Goal: Task Accomplishment & Management: Use online tool/utility

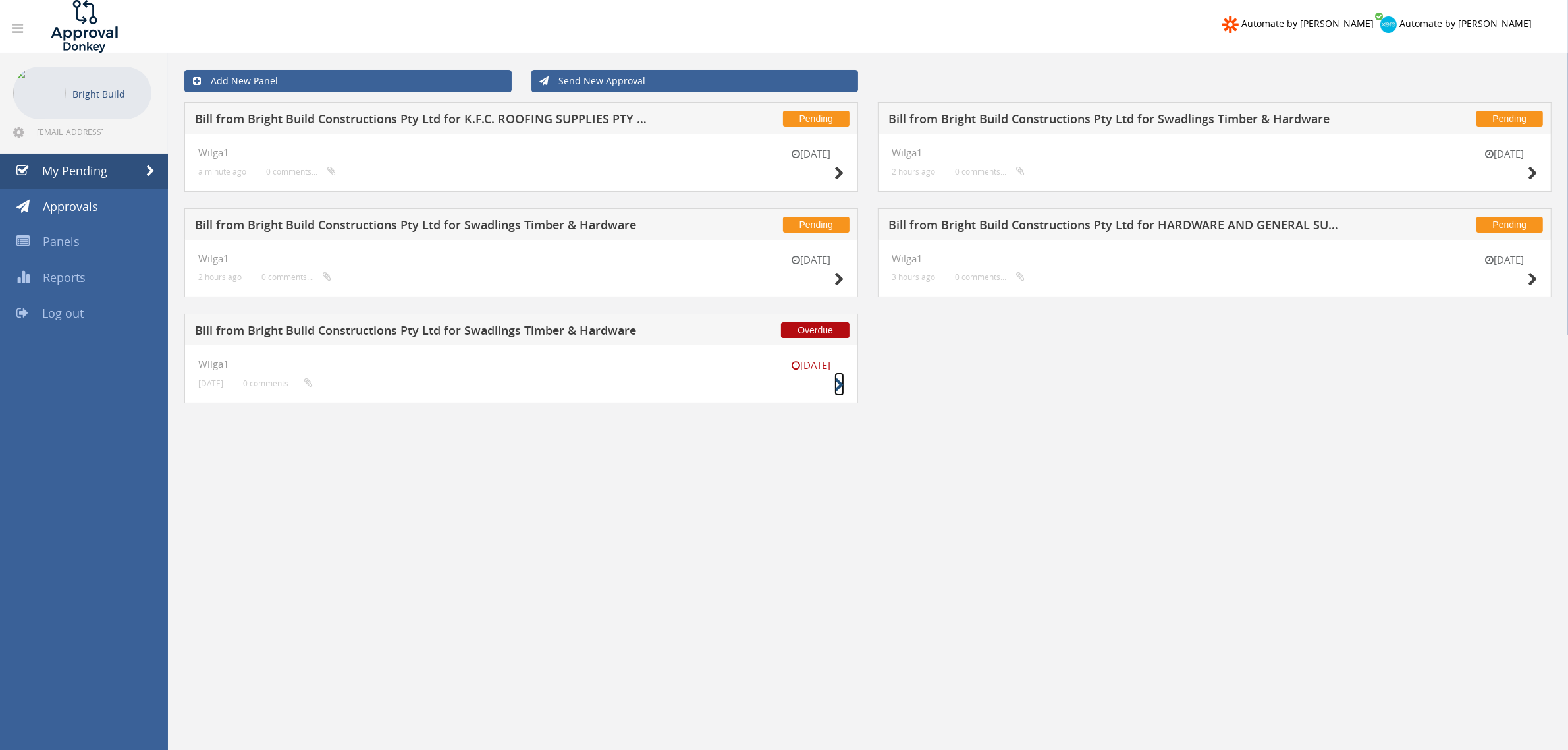
click at [839, 386] on icon at bounding box center [839, 384] width 9 height 14
click at [838, 278] on icon at bounding box center [839, 279] width 9 height 14
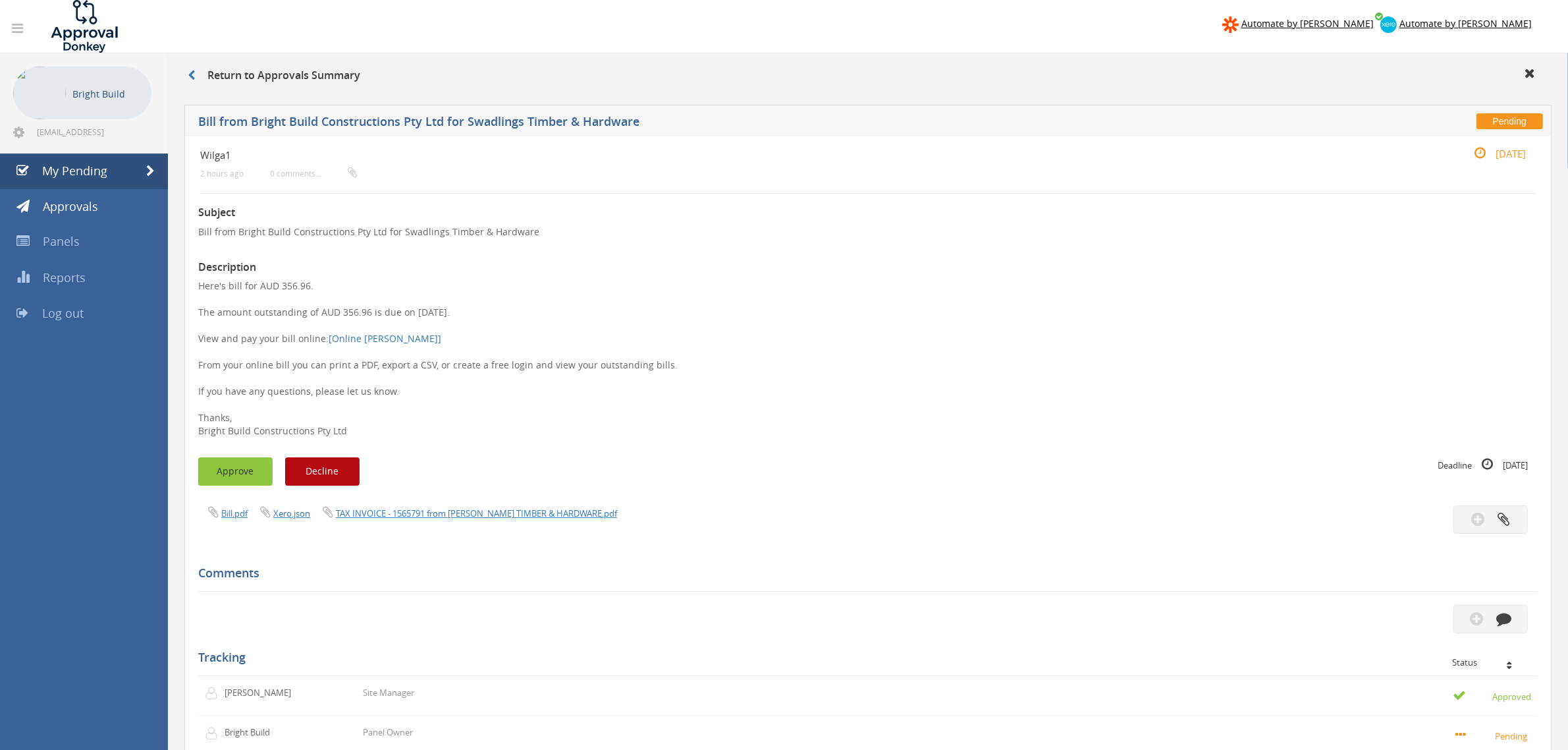
click at [242, 469] on button "Approve" at bounding box center [235, 472] width 75 height 28
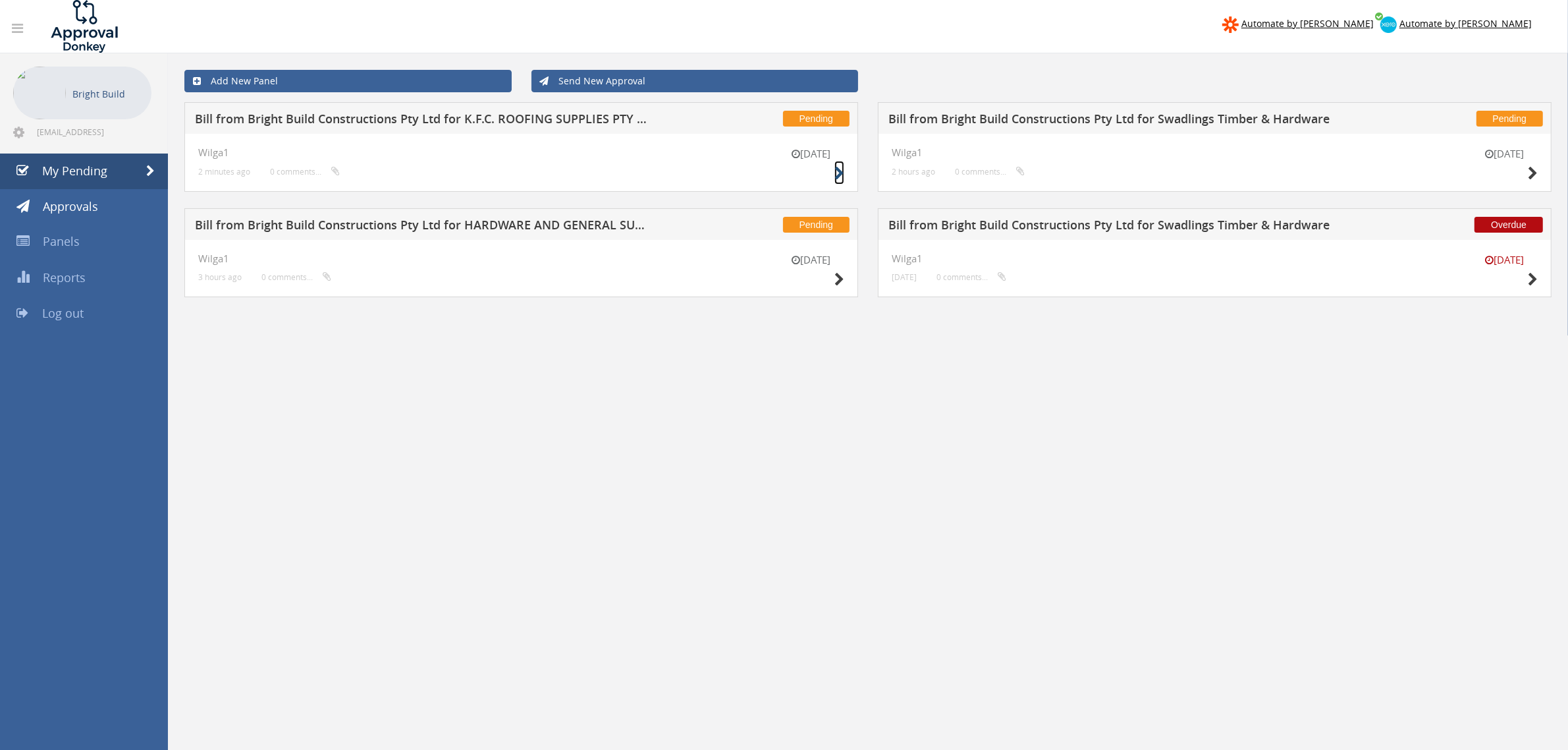
click at [839, 172] on icon at bounding box center [839, 173] width 9 height 14
click at [1531, 167] on icon at bounding box center [1533, 173] width 9 height 14
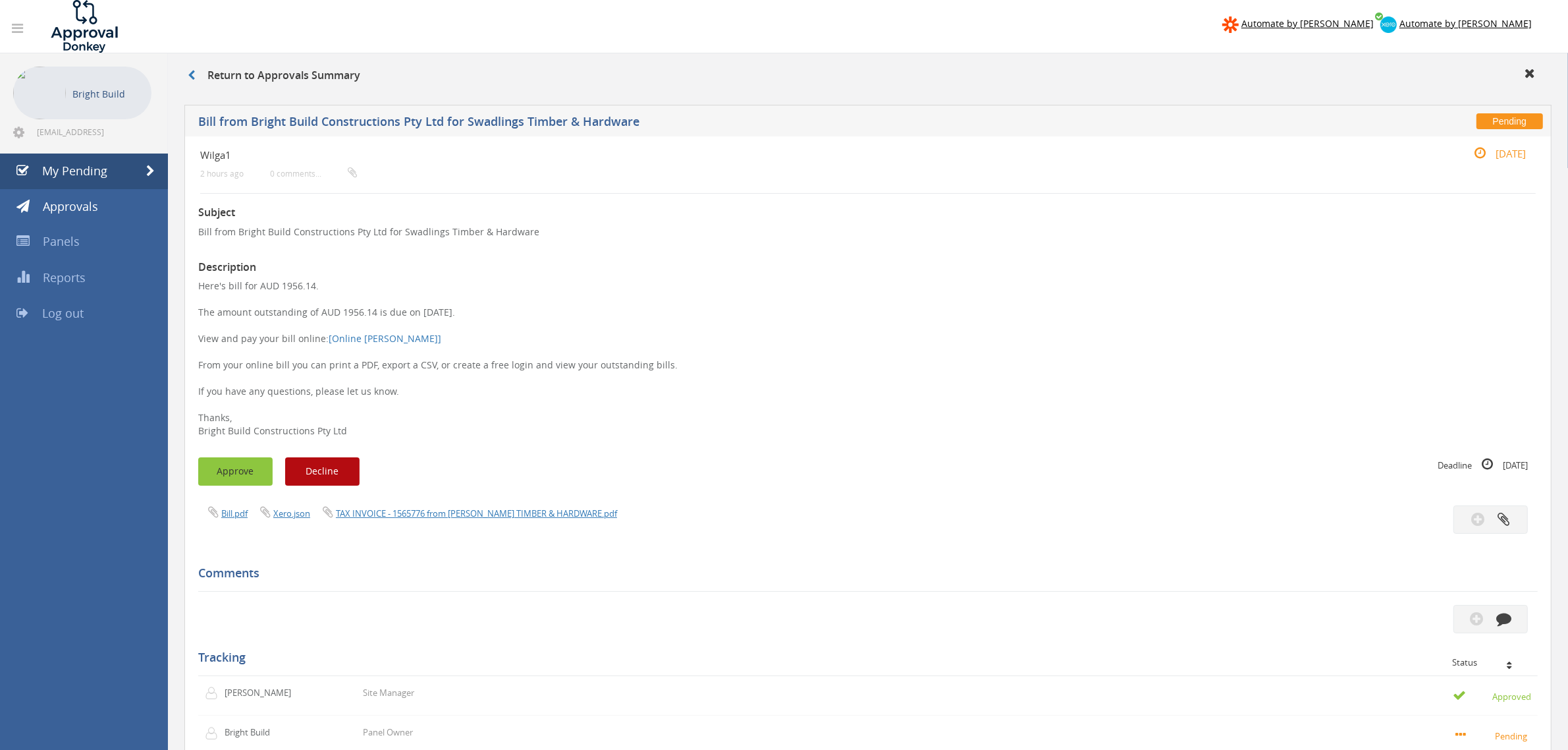
click at [224, 465] on button "Approve" at bounding box center [235, 472] width 75 height 28
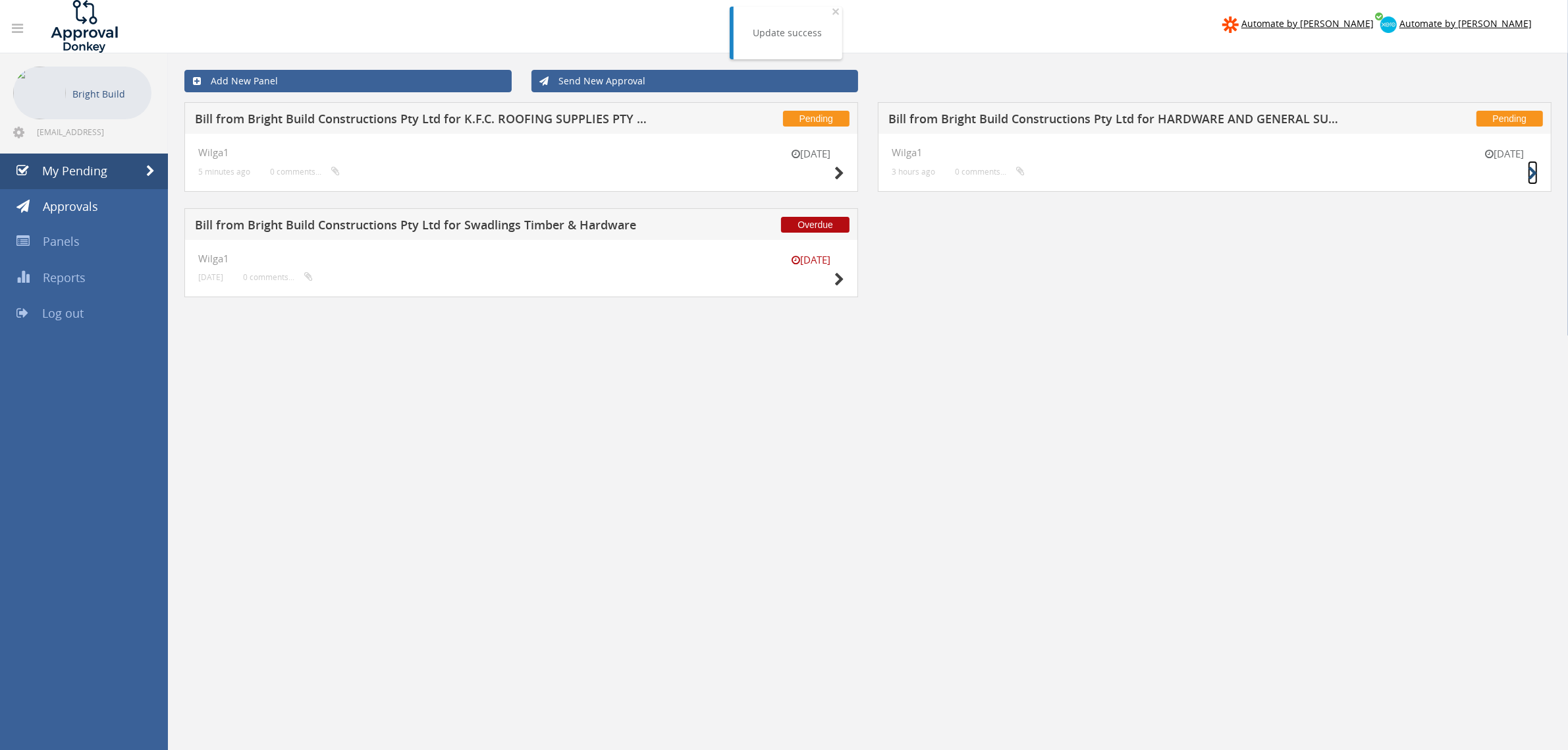
click at [1532, 169] on icon at bounding box center [1533, 173] width 9 height 14
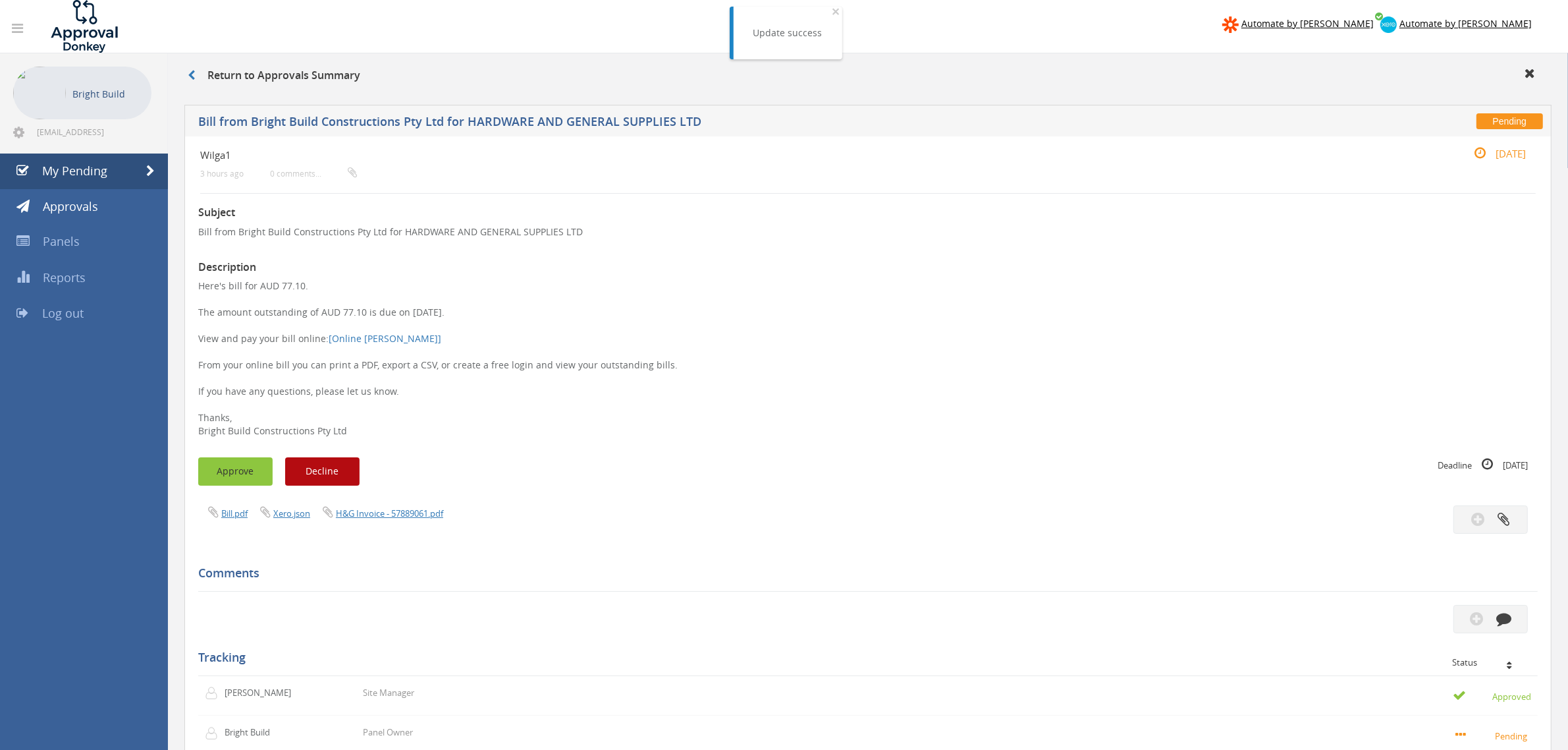
click at [252, 458] on button "Approve" at bounding box center [235, 472] width 75 height 28
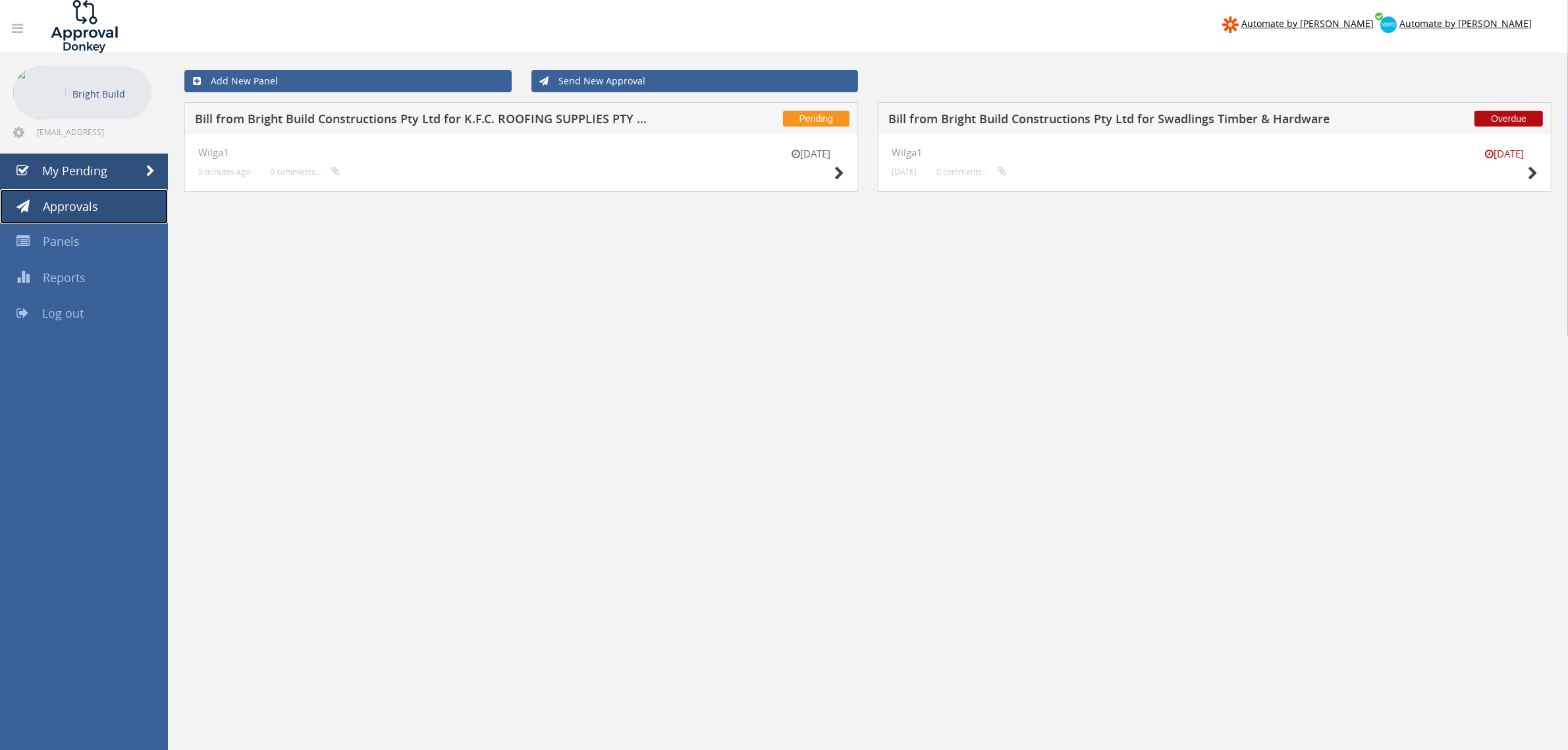
click at [76, 189] on link "Approvals" at bounding box center [83, 207] width 168 height 36
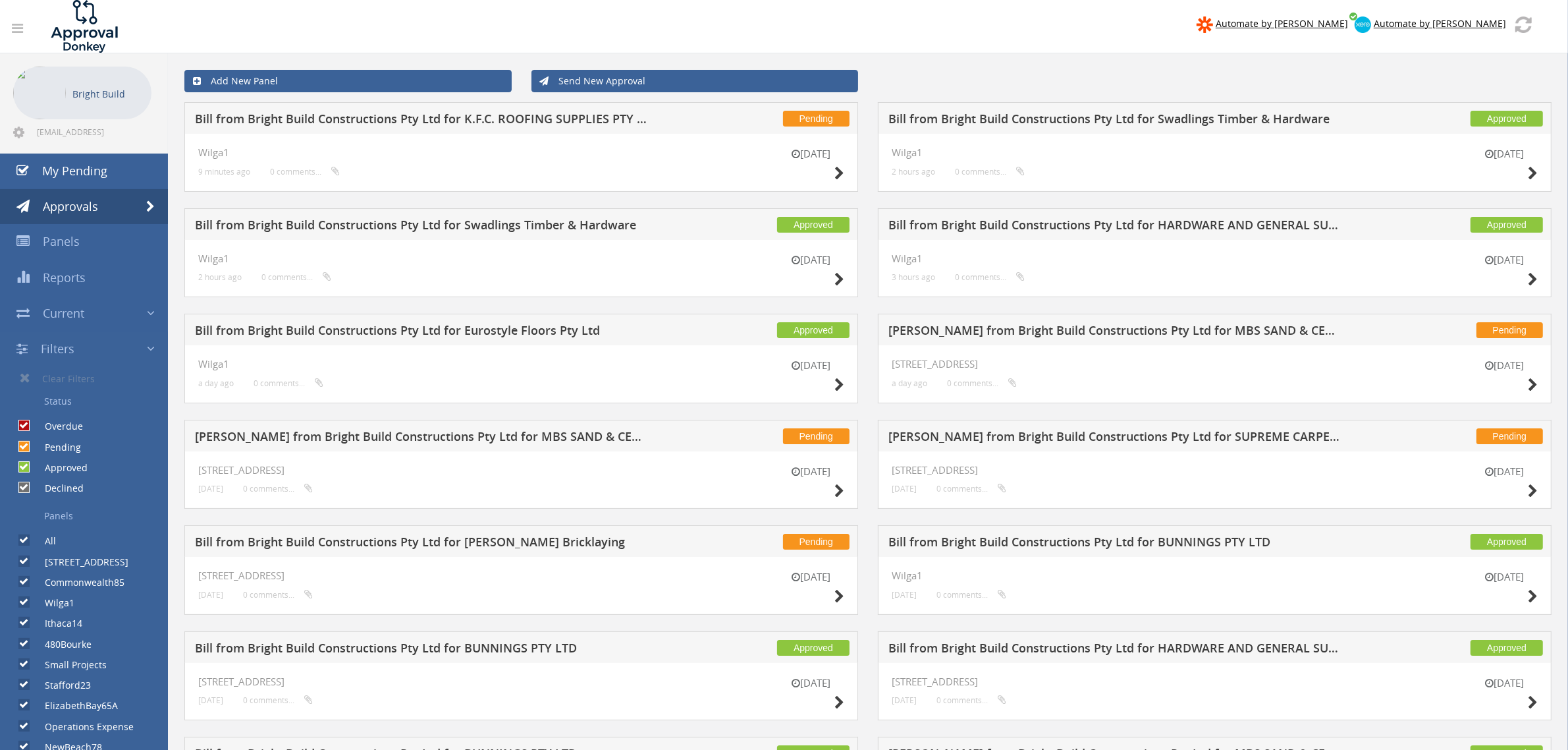
scroll to position [1, 0]
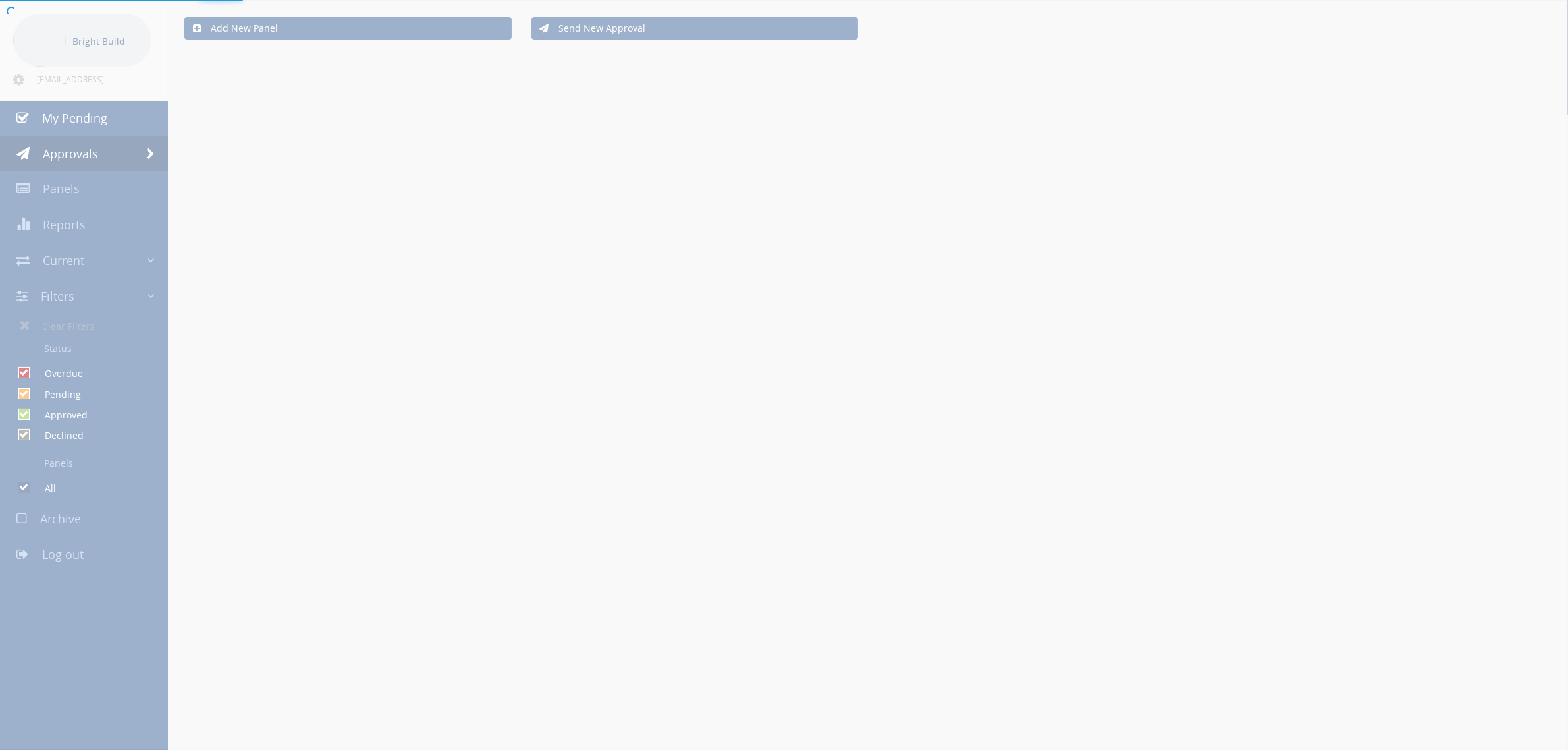
scroll to position [1, 0]
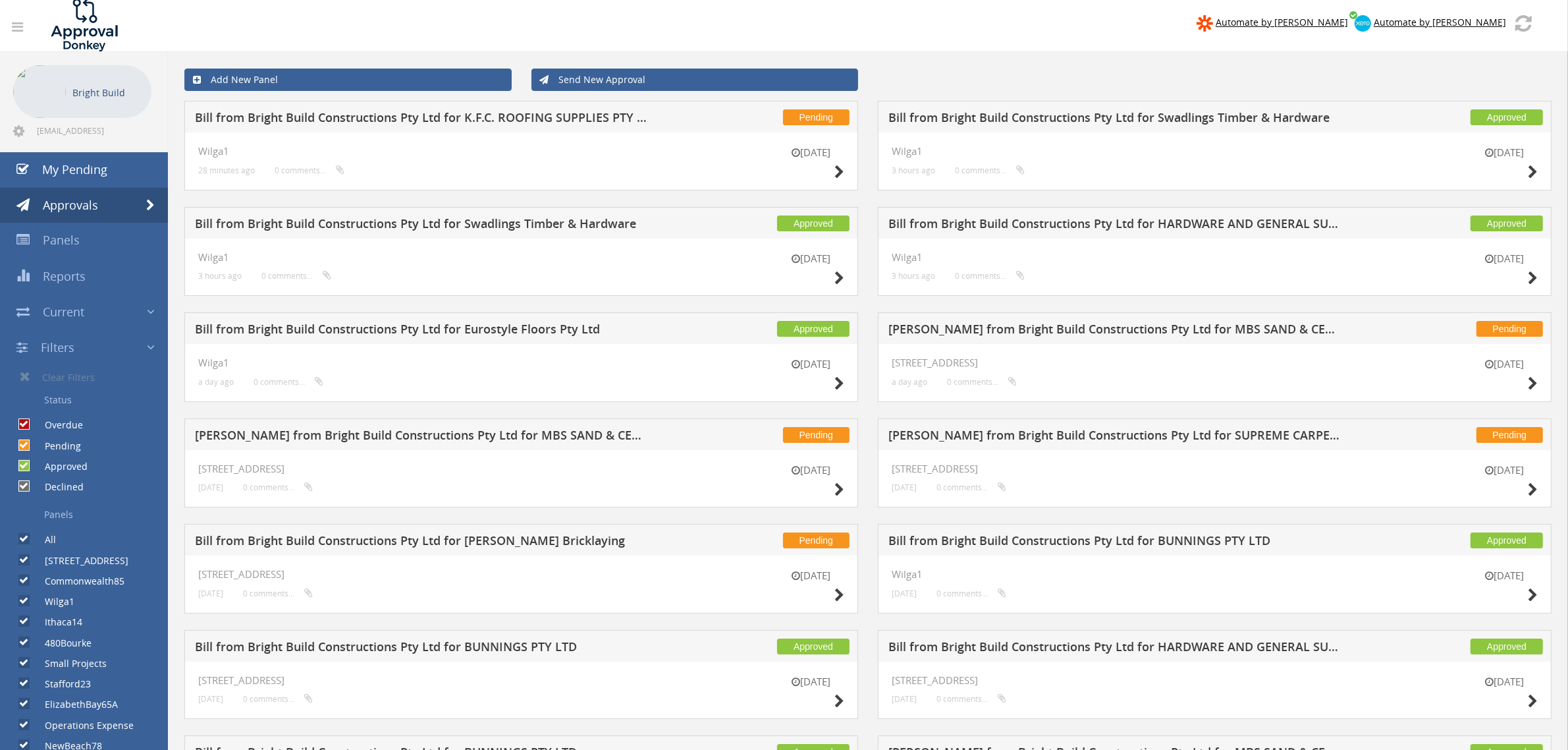
click at [826, 161] on div "18 Oct" at bounding box center [811, 165] width 66 height 38
click at [837, 170] on icon at bounding box center [839, 172] width 9 height 14
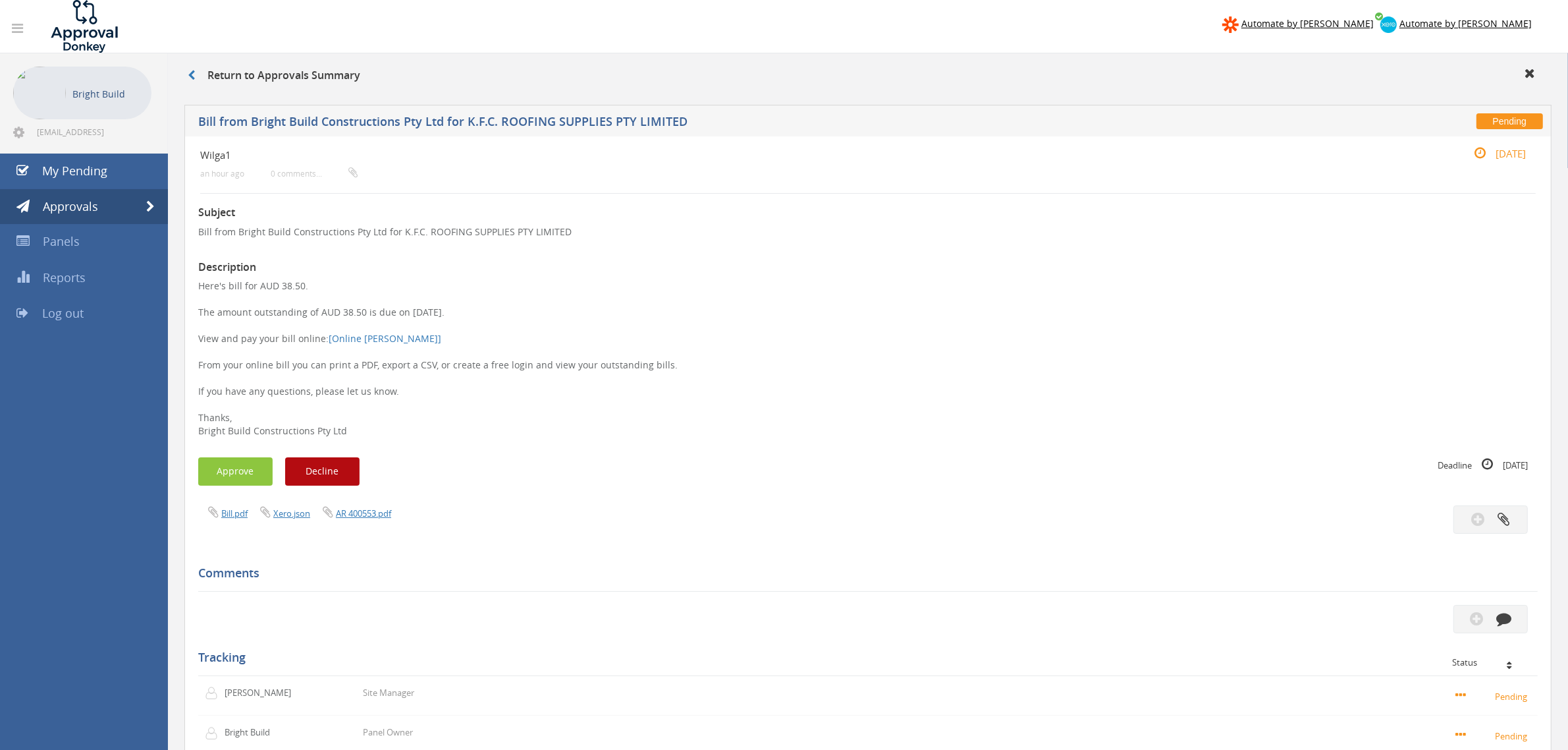
scroll to position [1, 0]
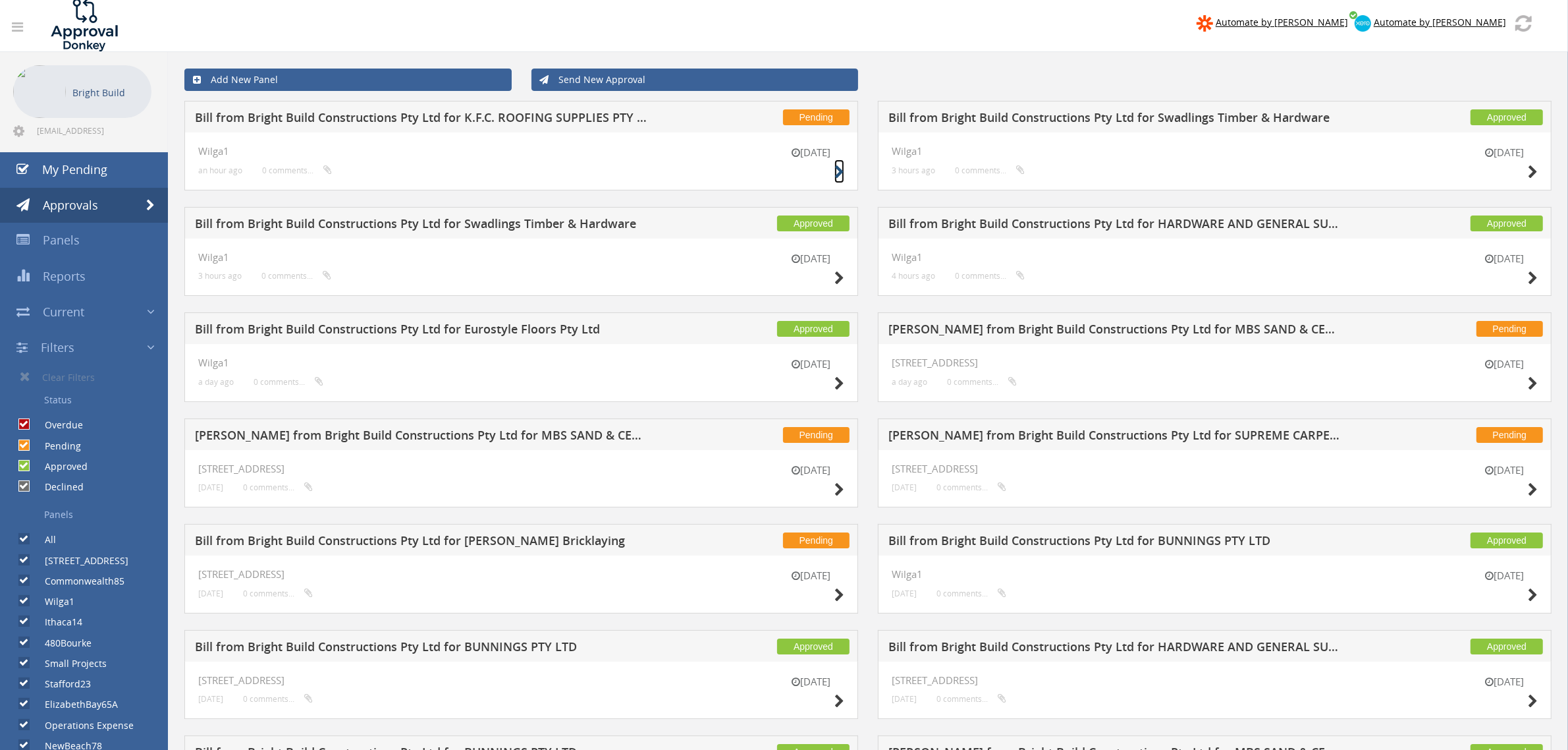
click at [837, 170] on icon at bounding box center [839, 172] width 9 height 14
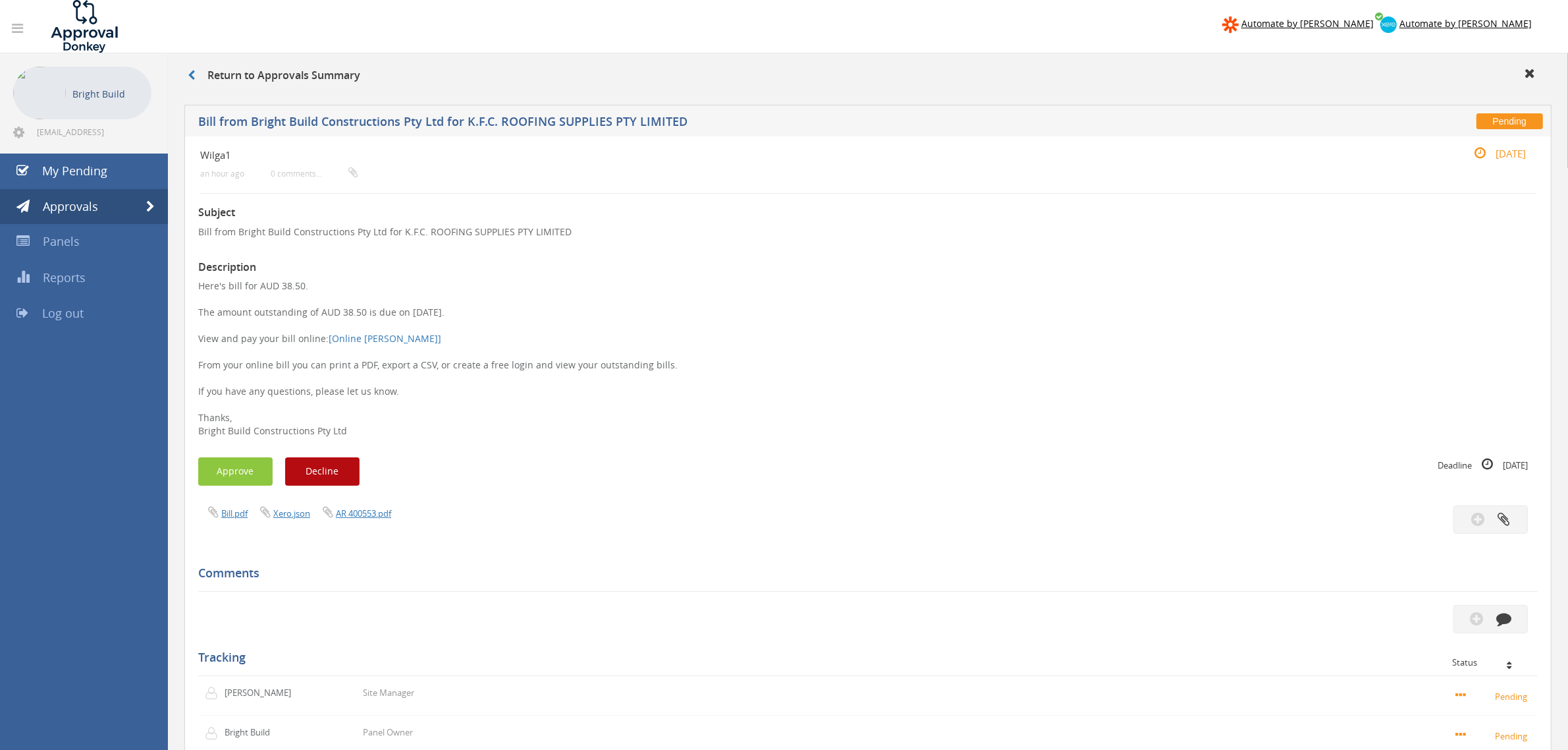
scroll to position [1, 0]
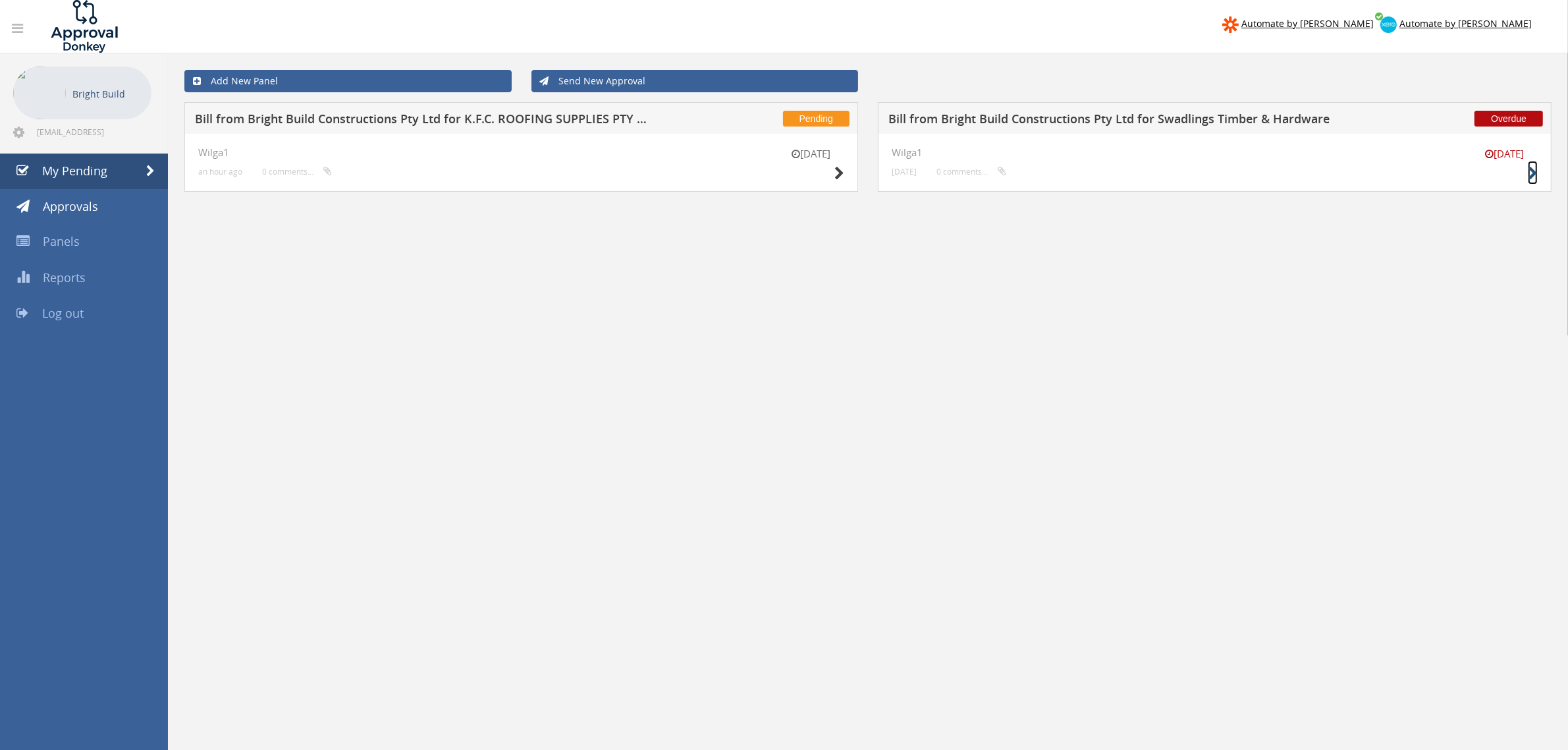
click at [1532, 180] on icon at bounding box center [1533, 173] width 9 height 14
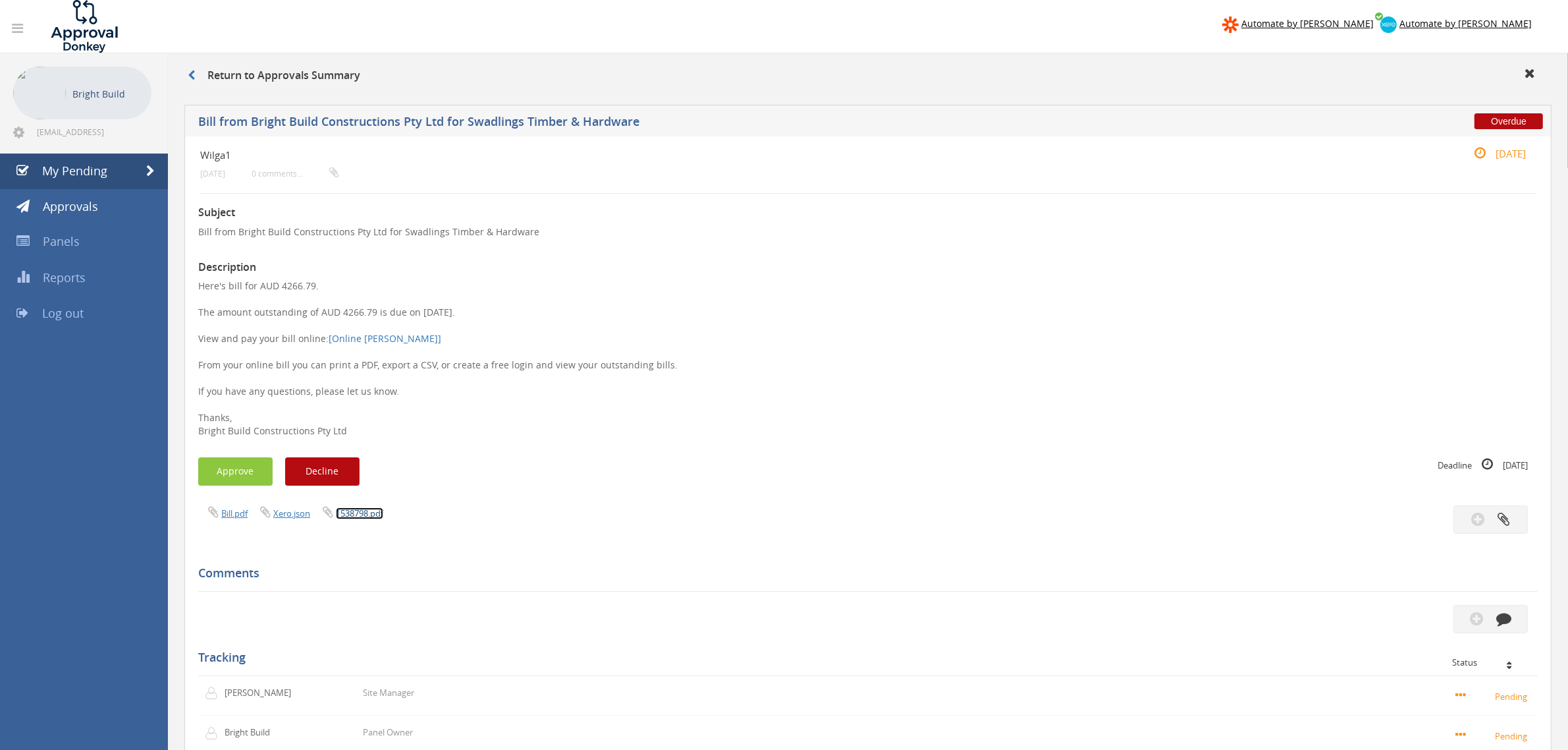
click at [365, 517] on link "1538798.pdf" at bounding box center [360, 513] width 47 height 12
